Goal: Task Accomplishment & Management: Manage account settings

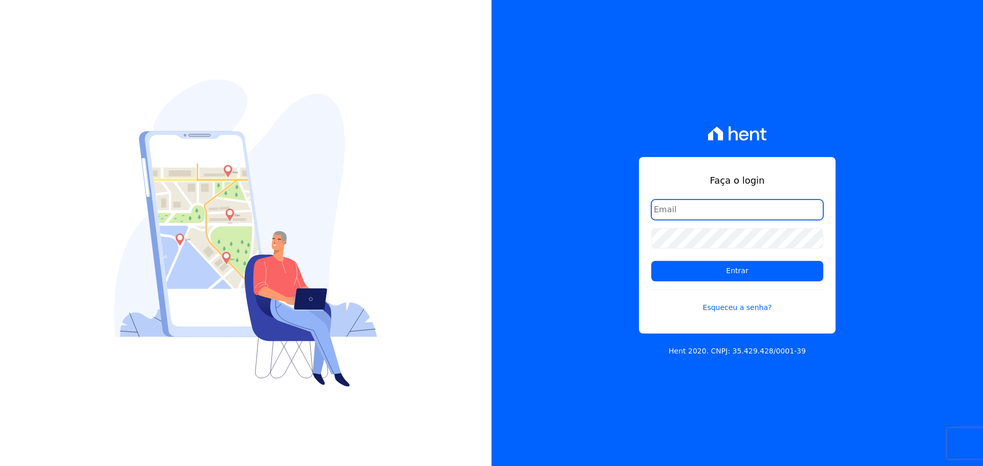
click at [671, 209] on input "email" at bounding box center [737, 210] width 172 height 20
type input "[PERSON_NAME][EMAIL_ADDRESS][DOMAIN_NAME]"
click at [727, 285] on form "[PERSON_NAME][EMAIL_ADDRESS][DOMAIN_NAME] Entrar Esqueceu a senha?" at bounding box center [737, 263] width 172 height 126
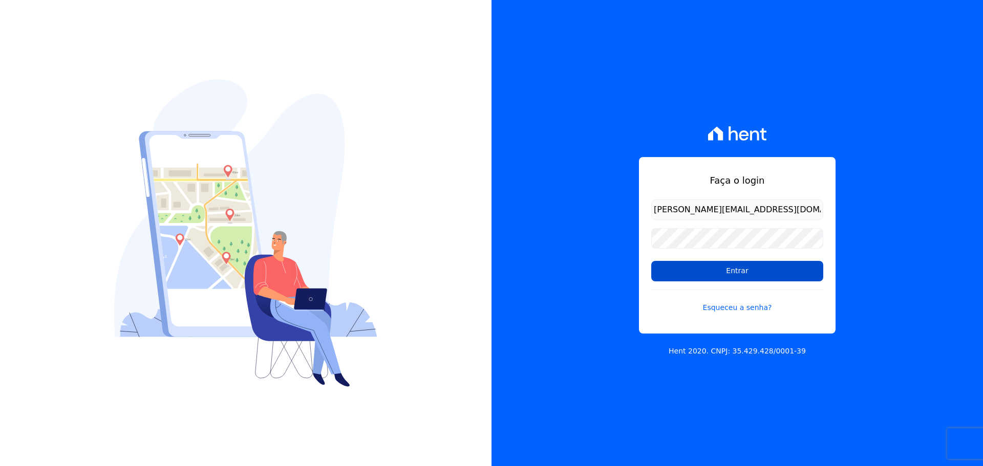
click at [724, 275] on input "Entrar" at bounding box center [737, 271] width 172 height 20
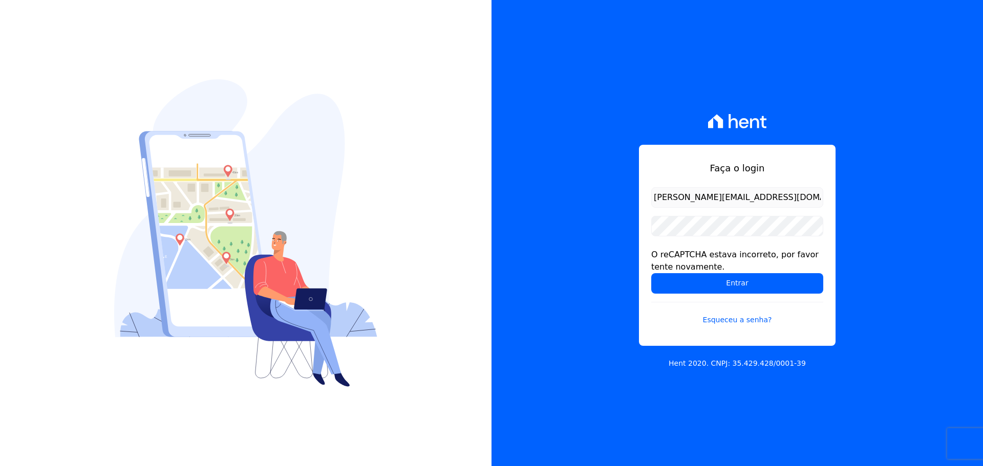
drag, startPoint x: 696, startPoint y: 284, endPoint x: 665, endPoint y: 239, distance: 54.7
click at [681, 257] on form "[PERSON_NAME][EMAIL_ADDRESS][DOMAIN_NAME] O reCAPTCHA estava incorreto, por fav…" at bounding box center [737, 262] width 172 height 150
click at [725, 277] on input "Entrar" at bounding box center [737, 283] width 172 height 20
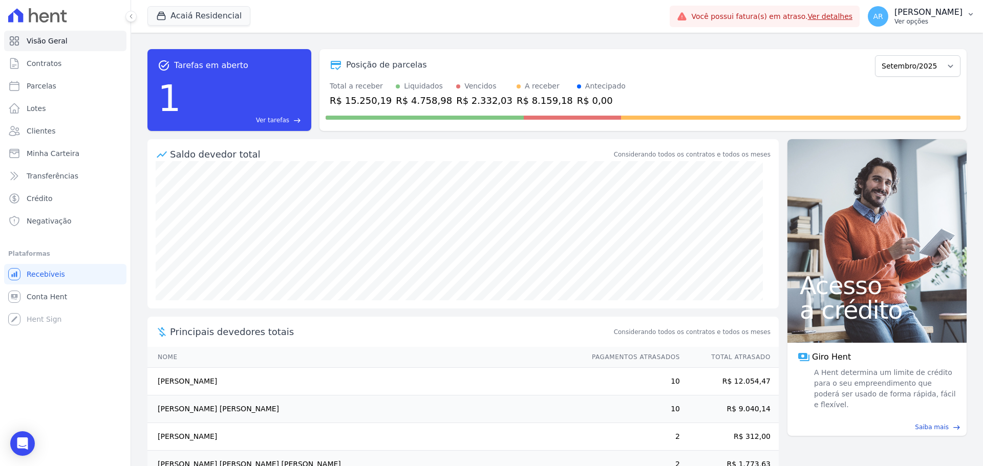
click at [936, 12] on p "[PERSON_NAME]" at bounding box center [928, 12] width 68 height 10
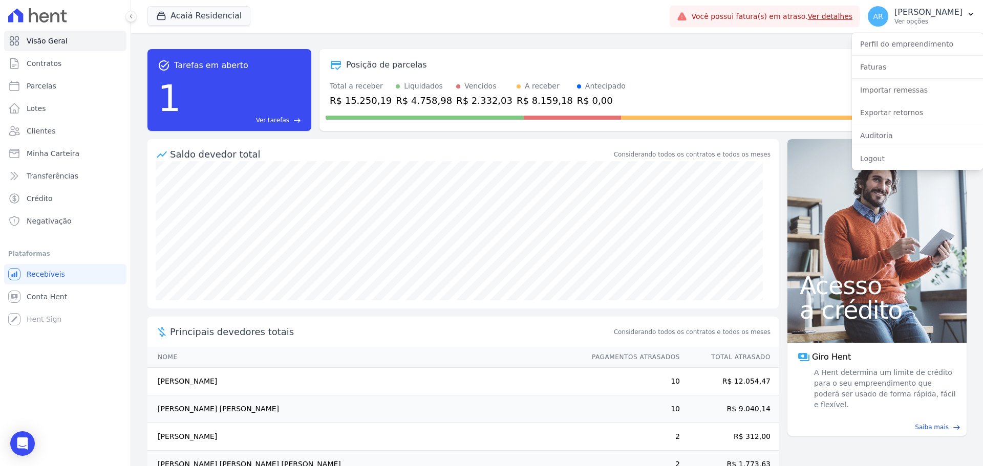
click at [189, 4] on div "Acaiá Residencial Trapisa Engenharia Acaiá Residencial Icatu Residencial Aplicar" at bounding box center [406, 16] width 518 height 34
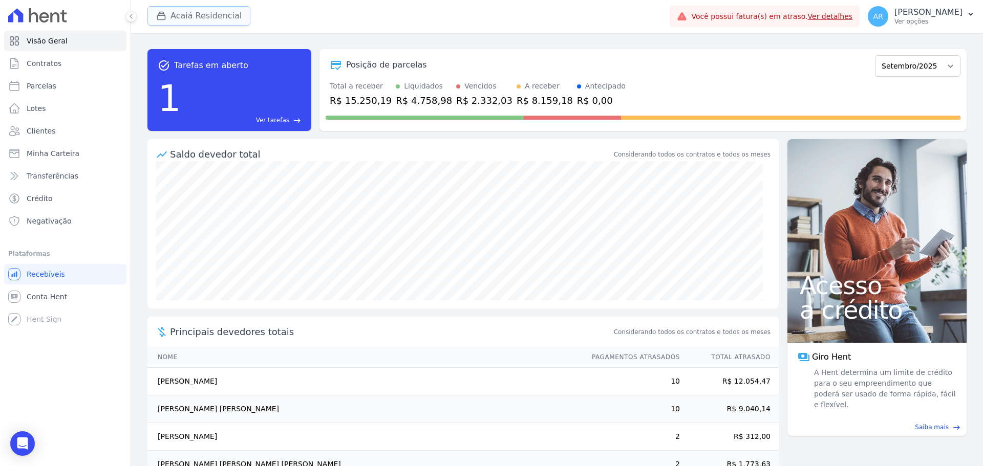
click at [184, 20] on button "Acaiá Residencial" at bounding box center [198, 15] width 103 height 19
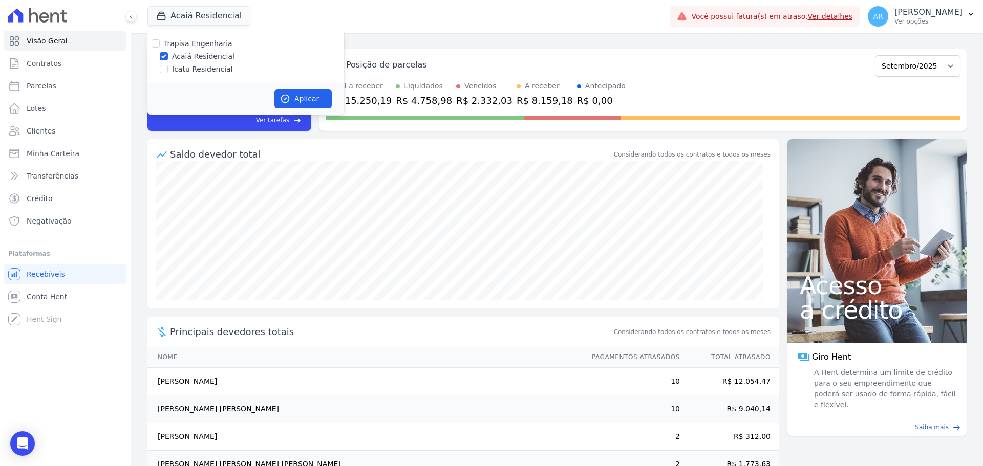
click at [176, 73] on label "Icatu Residencial" at bounding box center [202, 69] width 61 height 11
click at [168, 73] on input "Icatu Residencial" at bounding box center [164, 69] width 8 height 8
checkbox input "true"
click at [299, 101] on button "Aplicar" at bounding box center [302, 98] width 57 height 19
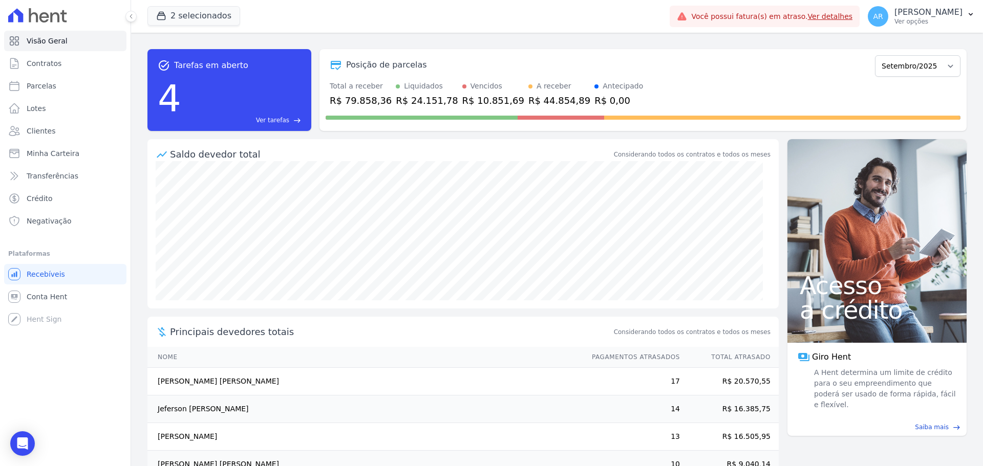
click at [909, 31] on div "AR [PERSON_NAME] Ver opções Perfil do empreendimento Faturas Importar remessas …" at bounding box center [920, 16] width 123 height 33
click at [906, 23] on p "Ver opções" at bounding box center [928, 21] width 68 height 8
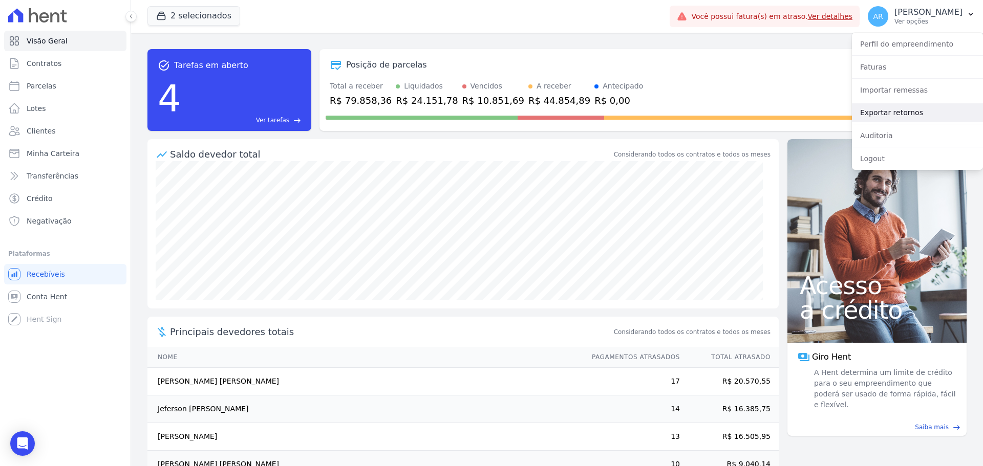
click at [877, 111] on link "Exportar retornos" at bounding box center [917, 112] width 131 height 18
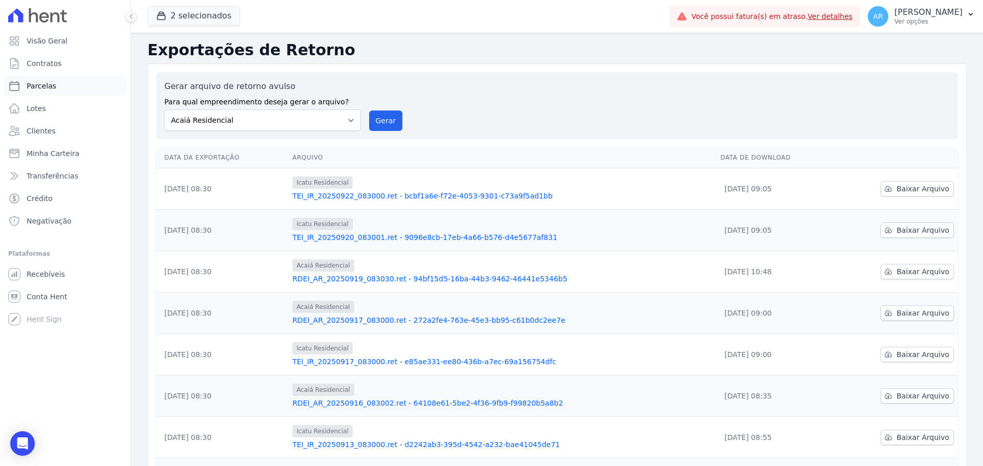
click at [34, 91] on link "Parcelas" at bounding box center [65, 86] width 122 height 20
select select
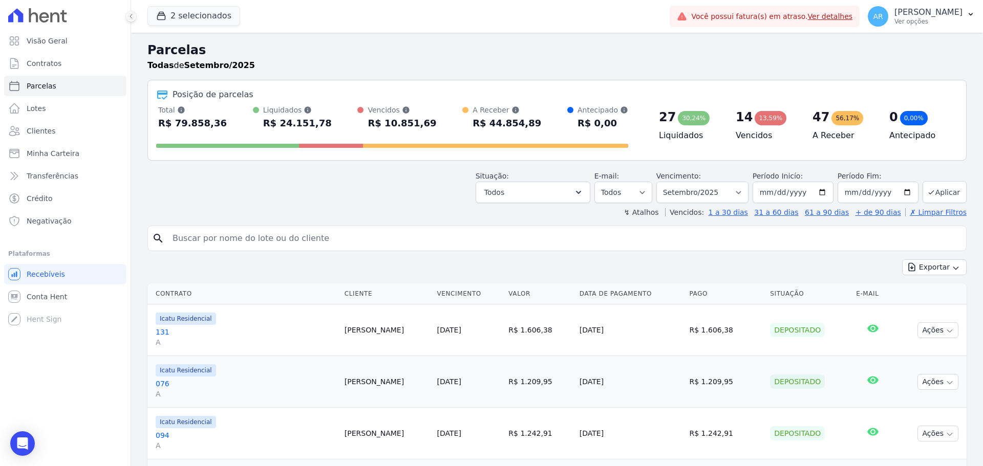
click at [329, 244] on input "search" at bounding box center [563, 238] width 795 height 20
type input "joão"
select select
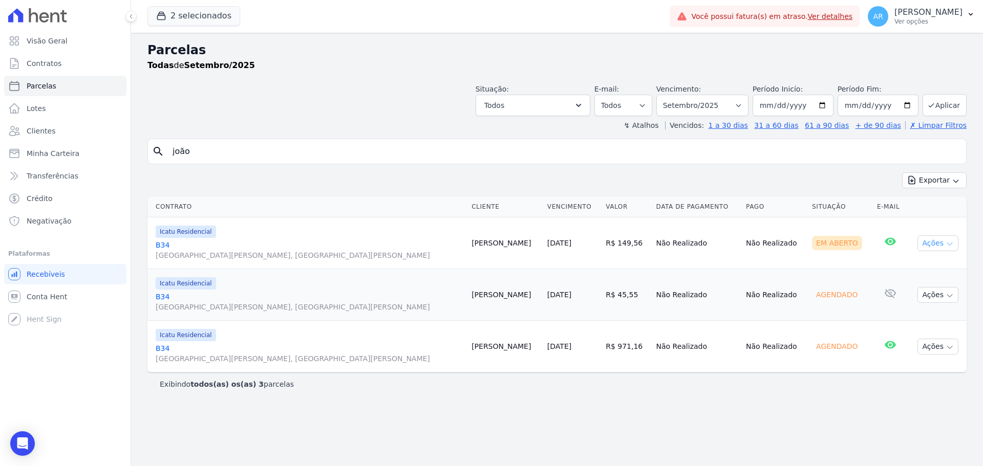
click at [939, 244] on button "Ações" at bounding box center [937, 243] width 41 height 16
click at [652, 233] on td "Não Realizado" at bounding box center [697, 244] width 90 height 52
click at [294, 246] on link "B34 [GEOGRAPHIC_DATA][PERSON_NAME], [GEOGRAPHIC_DATA][PERSON_NAME]" at bounding box center [310, 250] width 308 height 20
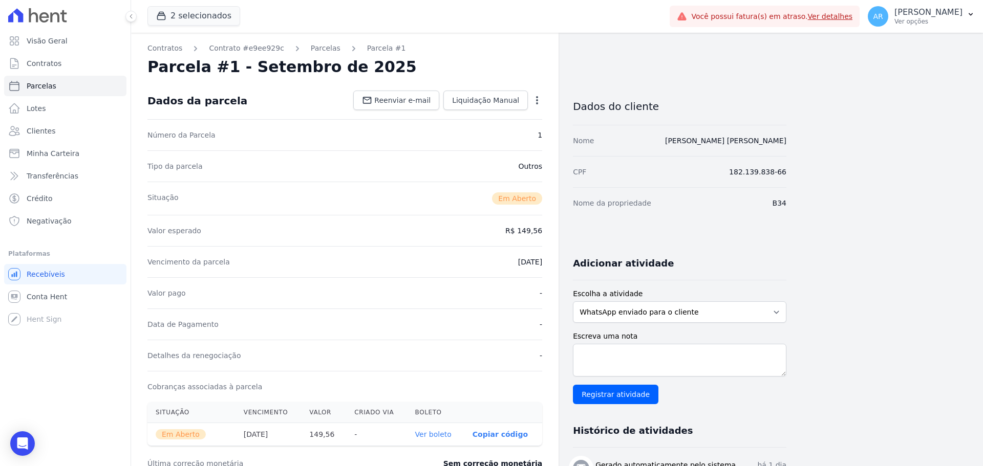
click at [539, 100] on icon "button" at bounding box center [537, 100] width 10 height 10
click at [487, 134] on link "Cancelar Cobrança" at bounding box center [493, 132] width 90 height 18
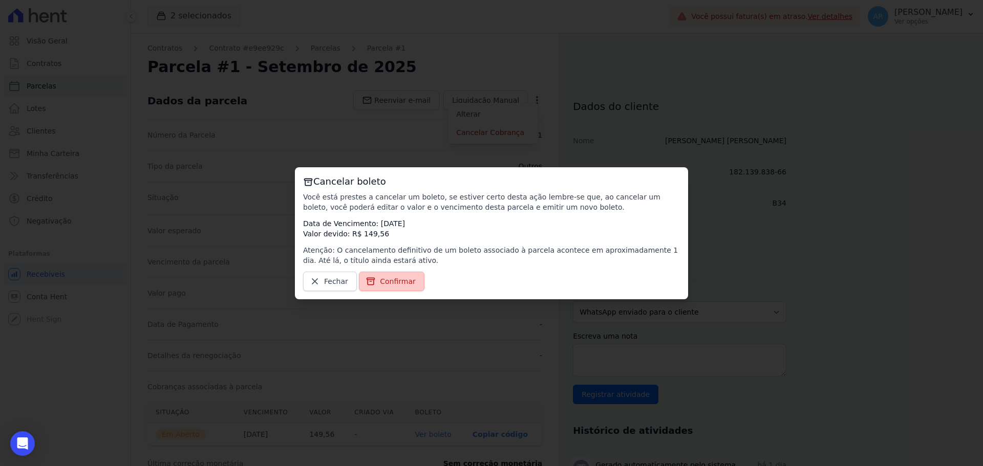
click at [390, 281] on span "Confirmar" at bounding box center [398, 281] width 36 height 10
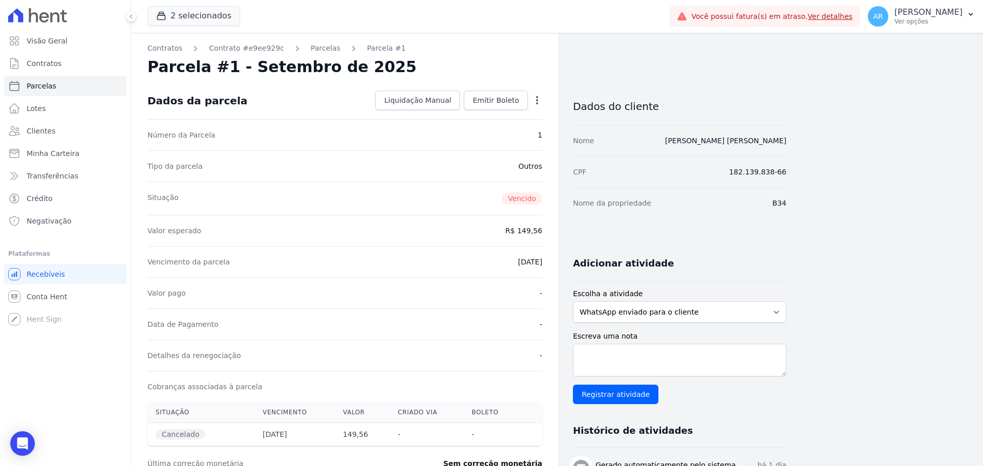
click at [538, 101] on icon "button" at bounding box center [537, 100] width 10 height 10
click at [387, 190] on div "Situação [GEOGRAPHIC_DATA]" at bounding box center [344, 198] width 395 height 33
